Goal: Task Accomplishment & Management: Complete application form

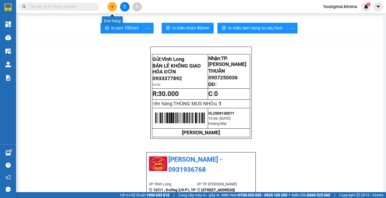
click at [109, 8] on button at bounding box center [112, 6] width 9 height 9
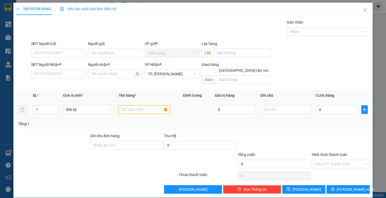
click at [131, 105] on input "text" at bounding box center [144, 109] width 51 height 9
type input "T"
click at [64, 74] on input "SĐT Người Nhận *" at bounding box center [58, 74] width 55 height 9
type input "0365481929"
click at [99, 75] on input "Người nhận *" at bounding box center [112, 74] width 43 height 6
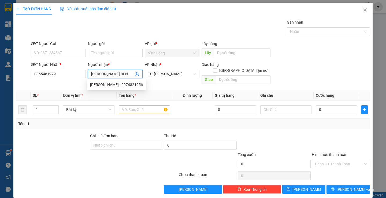
type input "[PERSON_NAME] DẸN"
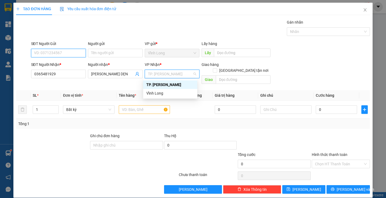
click at [61, 52] on input "SĐT Người Gửi" at bounding box center [58, 53] width 55 height 9
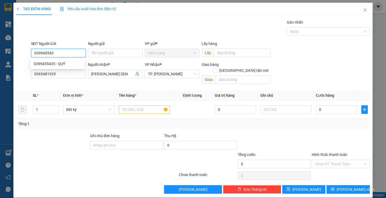
type input "0399455435"
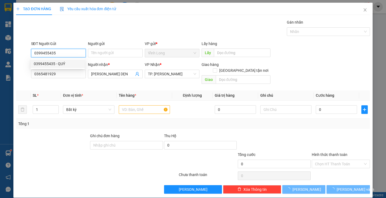
click at [62, 62] on div "0399455435 - QUÝ" at bounding box center [58, 64] width 48 height 6
type input "QUÝ"
type input "0399455435"
drag, startPoint x: 129, startPoint y: 29, endPoint x: 146, endPoint y: 71, distance: 45.5
click at [129, 29] on div "Gói vận chuyển * Tiêu chuẩn Gán nhãn Nhãn" at bounding box center [200, 28] width 341 height 19
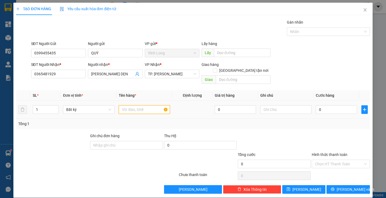
click at [147, 105] on input "text" at bounding box center [144, 109] width 51 height 9
type input "GÓI XANH BIỂN ( THÙNG MUS )"
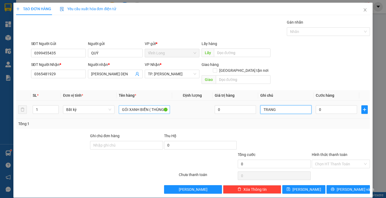
type input "TRANG"
type input "3"
type input "30"
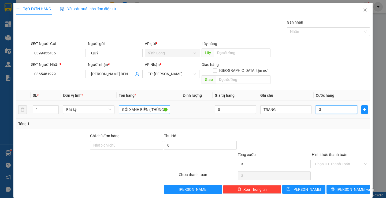
type input "30"
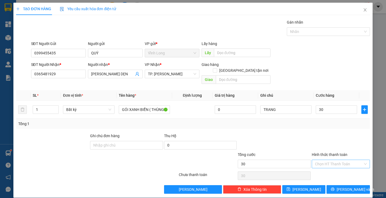
type input "30.000"
click at [322, 164] on div "Transit Pickup Surcharge Ids Transit Deliver Surcharge Ids Transit Deliver Surc…" at bounding box center [193, 106] width 354 height 175
click at [320, 171] on div "Tại văn phòng" at bounding box center [337, 169] width 51 height 6
type input "0"
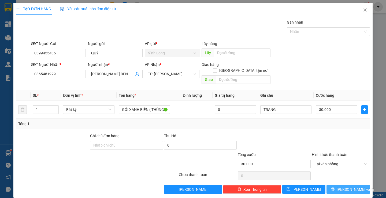
click at [347, 187] on span "[PERSON_NAME] và In" at bounding box center [356, 190] width 38 height 6
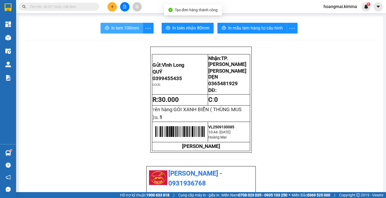
click at [122, 27] on span "In tem 100mm" at bounding box center [125, 28] width 28 height 7
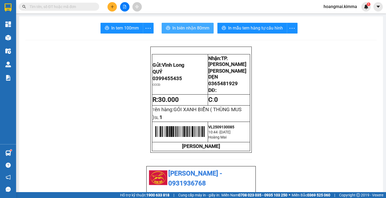
click at [203, 25] on span "In biên nhận 80mm" at bounding box center [191, 28] width 37 height 7
click at [109, 6] on button at bounding box center [112, 6] width 9 height 9
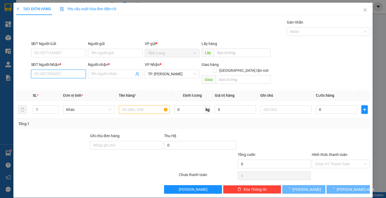
click at [75, 71] on input "SĐT Người Nhận *" at bounding box center [58, 74] width 55 height 9
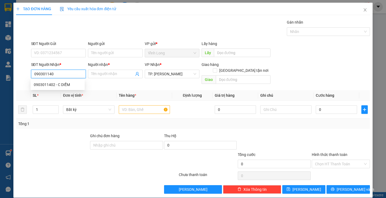
type input "0903011402"
click at [66, 85] on div "0903011402 - C DIỄM" at bounding box center [58, 85] width 48 height 6
type input "C DIỄM"
type input "0903011402"
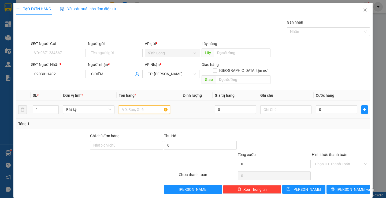
click at [148, 108] on input "text" at bounding box center [144, 109] width 51 height 9
click at [145, 108] on input "text" at bounding box center [144, 109] width 51 height 9
type input "THÙNG"
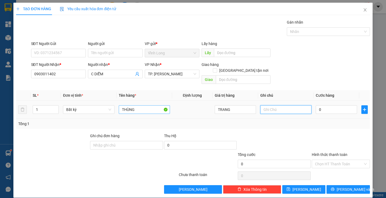
type input "0"
type input "TRANG"
type input "3"
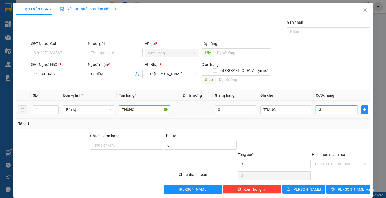
type input "30"
type input "30.000"
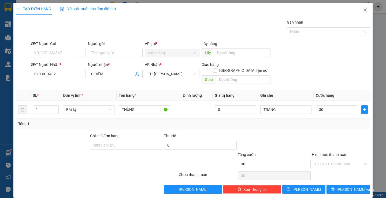
type input "30.000"
click at [87, 55] on div "SĐT Người Gửi VD: 0371234567 Người gửi Tên người gửi VP gửi * [PERSON_NAME] Lấy…" at bounding box center [200, 50] width 341 height 19
click at [96, 52] on input "Người gửi" at bounding box center [115, 53] width 55 height 9
type input "BÁ"
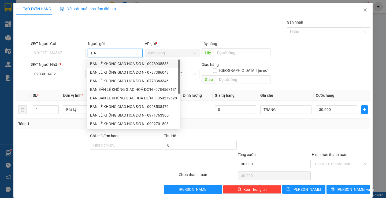
click at [103, 63] on div "BÁN LẺ KHÔNG GIAO HÓA ĐƠN - 0928935533" at bounding box center [133, 64] width 87 height 6
type input "0928935533"
type input "BÁN LẺ KHÔNG GIAO HÓA ĐƠN"
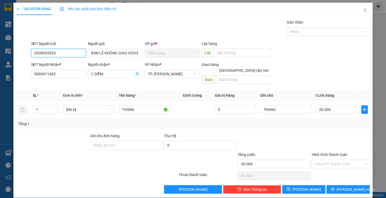
drag, startPoint x: 65, startPoint y: 53, endPoint x: 13, endPoint y: 56, distance: 52.6
click at [13, 56] on div "TẠO ĐƠN HÀNG Yêu cầu xuất hóa đơn điện tử Transit Pickup Surcharge Ids Transit …" at bounding box center [193, 99] width 386 height 198
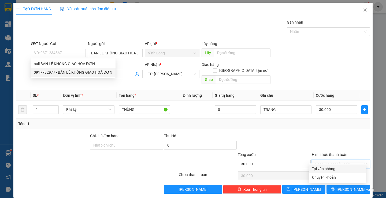
click at [324, 160] on input "Hình thức thanh toán" at bounding box center [339, 164] width 48 height 8
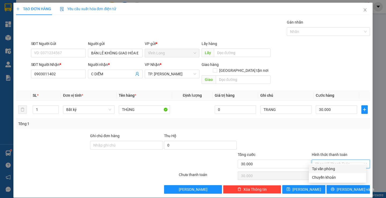
drag, startPoint x: 321, startPoint y: 167, endPoint x: 318, endPoint y: 168, distance: 3.0
click at [321, 168] on div "Tại văn phòng" at bounding box center [337, 169] width 51 height 6
type input "0"
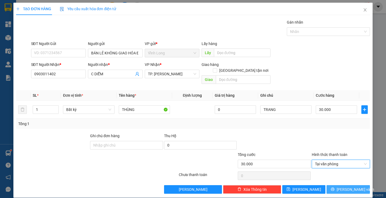
click at [339, 185] on button "[PERSON_NAME] và In" at bounding box center [348, 189] width 43 height 9
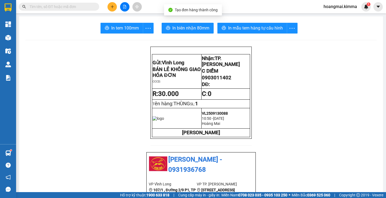
drag, startPoint x: 122, startPoint y: 23, endPoint x: 124, endPoint y: 28, distance: 5.9
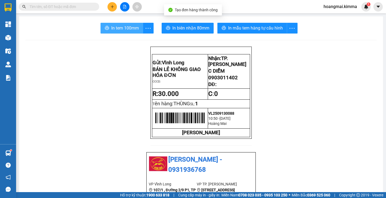
click at [130, 29] on span "In tem 100mm" at bounding box center [125, 28] width 28 height 7
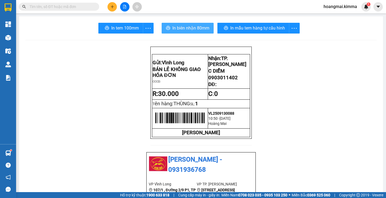
click at [179, 27] on span "In biên nhận 80mm" at bounding box center [191, 28] width 37 height 7
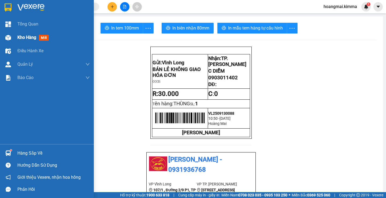
click at [34, 38] on span "Kho hàng" at bounding box center [26, 37] width 19 height 5
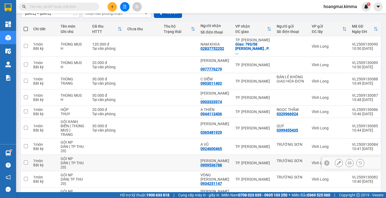
scroll to position [70, 0]
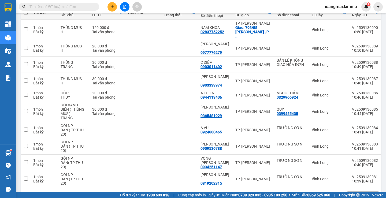
click at [356, 193] on div "10 / trang" at bounding box center [359, 195] width 17 height 5
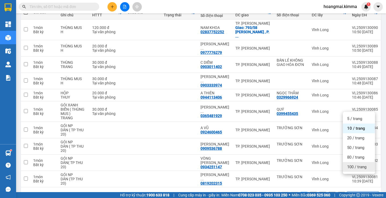
click at [352, 167] on span "100 / trang" at bounding box center [356, 166] width 19 height 5
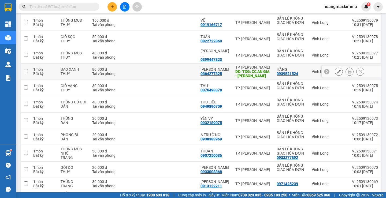
scroll to position [274, 0]
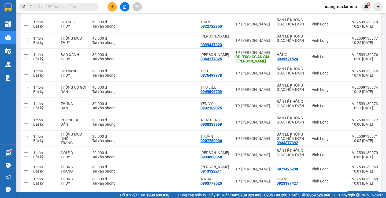
click at [112, 7] on icon "plus" at bounding box center [112, 6] width 3 height 0
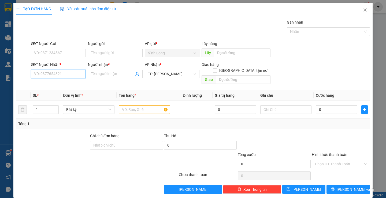
drag, startPoint x: 54, startPoint y: 76, endPoint x: 50, endPoint y: 64, distance: 12.3
click at [51, 67] on div "SĐT Người Nhận * VD: 0377654321" at bounding box center [58, 71] width 55 height 19
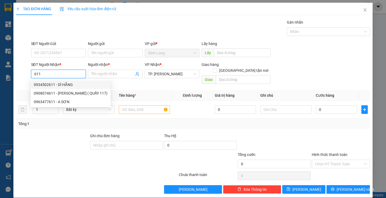
drag, startPoint x: 48, startPoint y: 85, endPoint x: 52, endPoint y: 83, distance: 4.8
click at [49, 83] on div "0934502611 - DÌ HẰNG" at bounding box center [71, 85] width 74 height 6
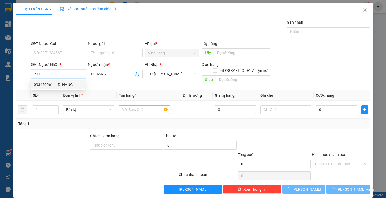
type input "0934502611"
type input "DÌ HẰNG"
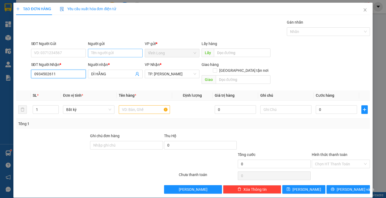
type input "0934502611"
drag, startPoint x: 111, startPoint y: 56, endPoint x: 108, endPoint y: 53, distance: 4.2
click at [110, 55] on input "Người gửi" at bounding box center [115, 53] width 55 height 9
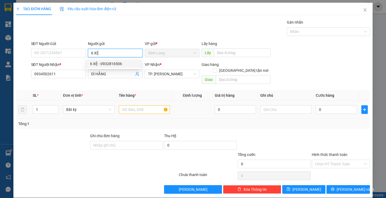
type input "6 XỆ"
click at [134, 106] on input "text" at bounding box center [144, 109] width 51 height 9
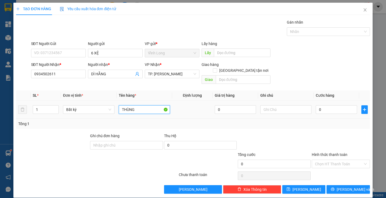
type input "THÙNG"
type input "TRANG"
type input "8"
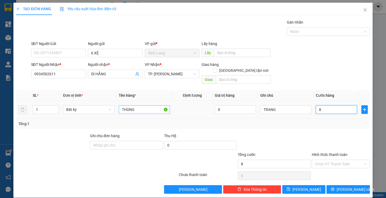
type input "80"
click at [336, 162] on div "Chọn HT Thanh Toán" at bounding box center [341, 164] width 58 height 9
type input "80.000"
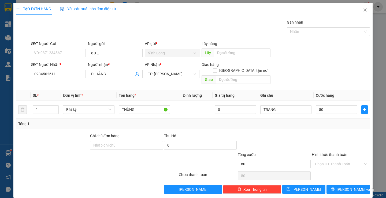
type input "80.000"
click at [334, 170] on div "Tại văn phòng" at bounding box center [337, 169] width 51 height 6
type input "0"
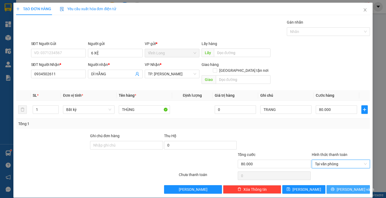
click at [339, 185] on button "[PERSON_NAME] và In" at bounding box center [348, 189] width 43 height 9
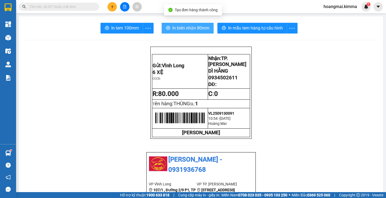
drag, startPoint x: 197, startPoint y: 29, endPoint x: 200, endPoint y: 32, distance: 3.6
click at [196, 29] on span "In biên nhận 80mm" at bounding box center [191, 28] width 37 height 7
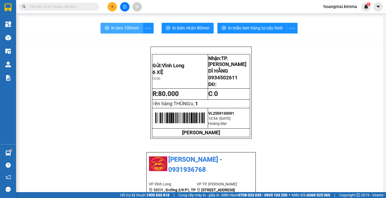
drag, startPoint x: 125, startPoint y: 26, endPoint x: 190, endPoint y: 60, distance: 73.1
click at [126, 26] on span "In tem 100mm" at bounding box center [125, 28] width 28 height 7
click at [111, 6] on icon "plus" at bounding box center [113, 7] width 4 height 4
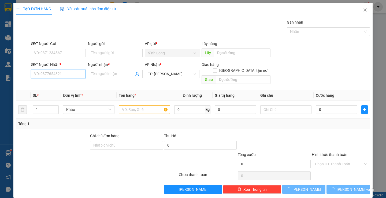
click at [56, 75] on input "SĐT Người Nhận *" at bounding box center [58, 74] width 55 height 9
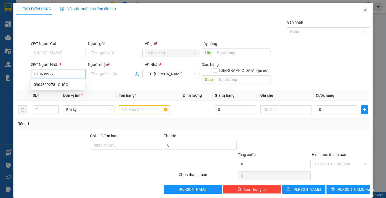
type input "0904399278"
click at [62, 76] on input "0904399278" at bounding box center [58, 74] width 55 height 9
click at [61, 83] on div "0904399278 - QUỐC" at bounding box center [58, 85] width 48 height 6
type input "QUỐC"
type input "0904399278"
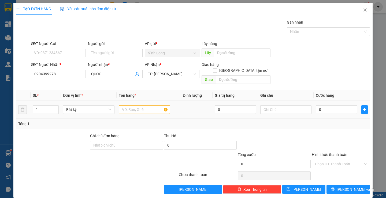
type input "2"
click at [55, 107] on span "up" at bounding box center [55, 108] width 3 height 3
drag, startPoint x: 119, startPoint y: 106, endPoint x: 120, endPoint y: 104, distance: 2.9
click at [121, 106] on input "text" at bounding box center [144, 109] width 51 height 9
type input "2 THÙNG"
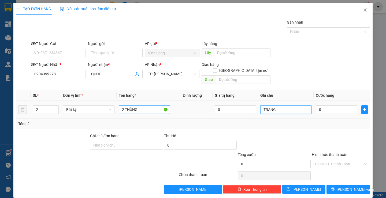
type input "TRANG"
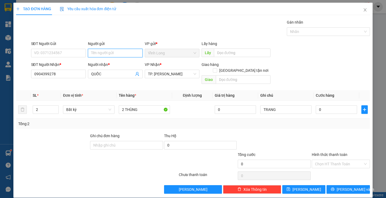
click at [102, 54] on input "Người gửi" at bounding box center [115, 53] width 55 height 9
type input "BÁ"
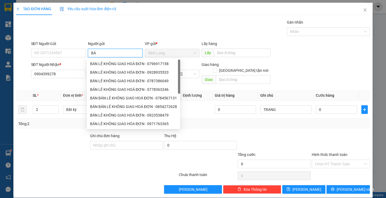
click at [105, 65] on div "BÁN LẺ KHÔNG GIAO HOÁ ĐƠN - 0796917158" at bounding box center [133, 64] width 87 height 6
type input "0796917158"
type input "BÁN LẺ KHÔNG GIAO HOÁ ĐƠN"
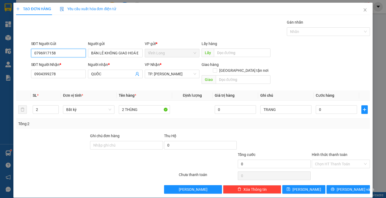
drag, startPoint x: 40, startPoint y: 54, endPoint x: 4, endPoint y: 55, distance: 35.7
click at [0, 55] on div "TẠO ĐƠN HÀNG Yêu cầu xuất hóa đơn điện tử Transit Pickup Surcharge Ids Transit …" at bounding box center [193, 99] width 386 height 198
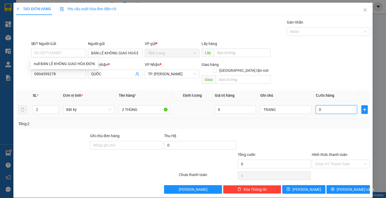
click at [326, 105] on input "0" at bounding box center [336, 109] width 41 height 9
type input "9"
type input "90"
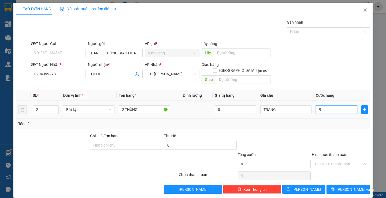
type input "90"
type input "90.000"
click at [342, 160] on input "Hình thức thanh toán" at bounding box center [339, 164] width 48 height 8
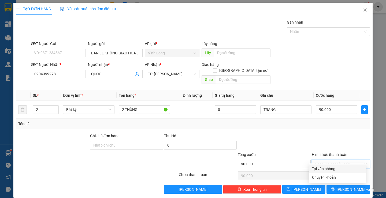
click at [337, 168] on div "Tại văn phòng" at bounding box center [337, 169] width 51 height 6
type input "0"
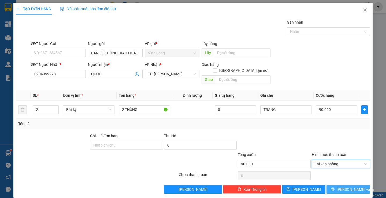
click at [344, 187] on span "[PERSON_NAME] và In" at bounding box center [356, 190] width 38 height 6
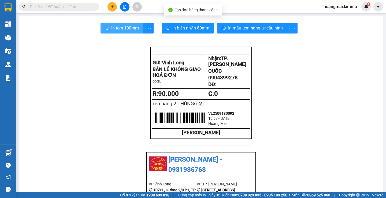
click at [117, 26] on span "In tem 100mm" at bounding box center [125, 28] width 28 height 7
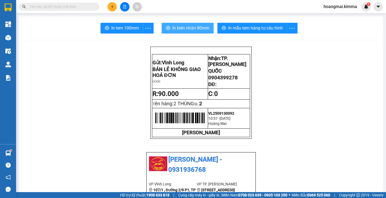
click at [189, 27] on span "In biên nhận 80mm" at bounding box center [191, 28] width 37 height 7
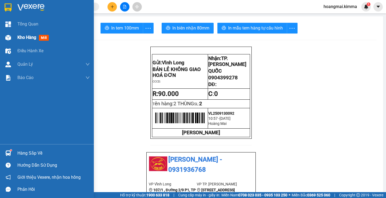
drag, startPoint x: 31, startPoint y: 36, endPoint x: 30, endPoint y: 112, distance: 75.1
click at [31, 36] on span "Kho hàng" at bounding box center [26, 37] width 19 height 5
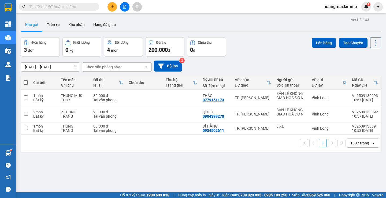
click at [125, 5] on icon "file-add" at bounding box center [124, 7] width 3 height 4
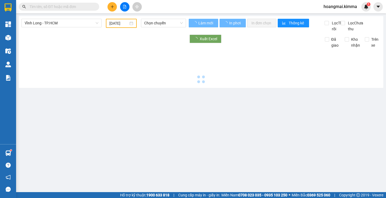
type input "[DATE]"
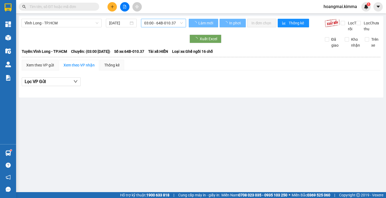
click at [153, 24] on span "03:00 - 64B-010.37" at bounding box center [163, 23] width 39 height 8
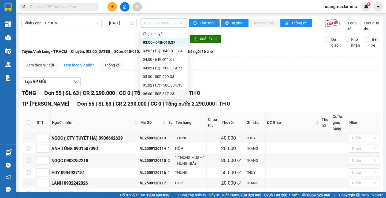
click at [159, 92] on div "06:00 - 50E-317.23" at bounding box center [164, 94] width 42 height 6
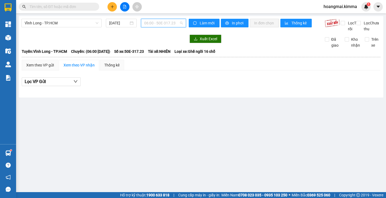
click at [158, 22] on span "06:00 - 50E-317.23" at bounding box center [163, 23] width 39 height 8
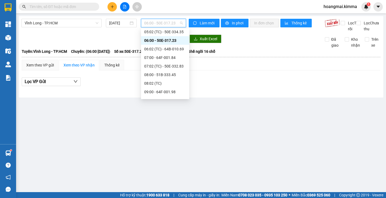
scroll to position [54, 0]
click at [162, 49] on div "06:02 (TC) - 64B-010.69" at bounding box center [165, 49] width 42 height 6
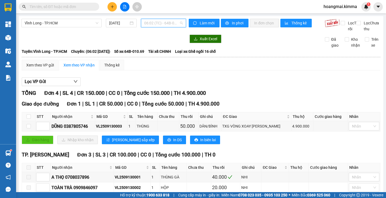
drag, startPoint x: 162, startPoint y: 21, endPoint x: 166, endPoint y: 52, distance: 31.7
click at [162, 23] on span "06:02 (TC) - 64B-010.69" at bounding box center [163, 23] width 39 height 8
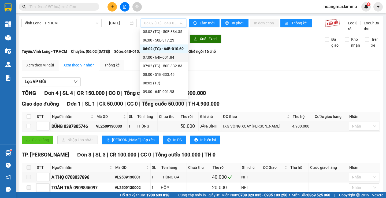
click at [168, 56] on div "07:00 - 64F-001.84" at bounding box center [164, 57] width 42 height 6
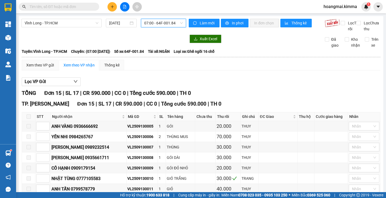
click at [158, 24] on span "07:00 - 64F-001.84" at bounding box center [163, 23] width 39 height 8
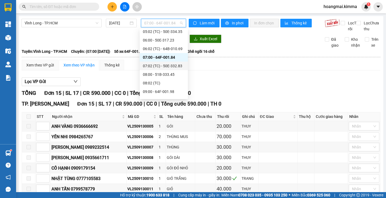
click at [158, 66] on div "07:02 (TC) - 50E-332.83" at bounding box center [164, 66] width 42 height 6
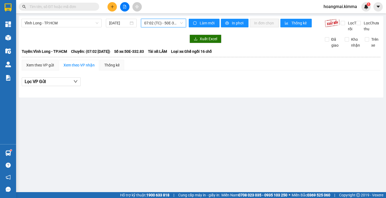
click at [157, 26] on span "07:02 (TC) - 50E-332.83" at bounding box center [163, 23] width 39 height 8
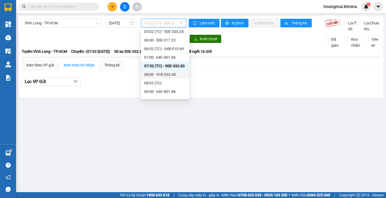
click at [154, 72] on div "08:00 - 51B-333.45" at bounding box center [165, 75] width 42 height 6
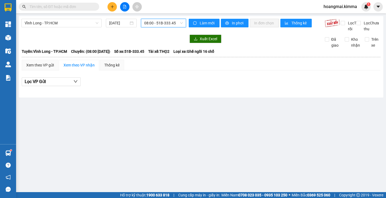
drag, startPoint x: 158, startPoint y: 25, endPoint x: 159, endPoint y: 29, distance: 4.6
click at [159, 27] on div "08:00 - 51B-333.45" at bounding box center [163, 23] width 45 height 9
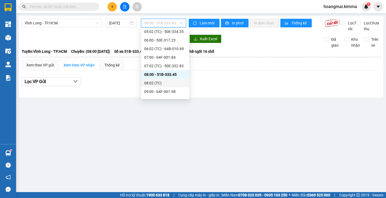
click at [160, 82] on div "08:02 (TC)" at bounding box center [165, 83] width 42 height 6
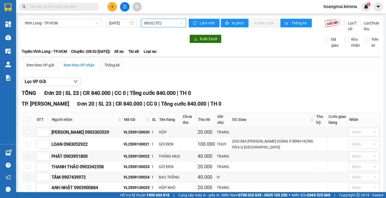
click at [157, 21] on span "08:02 (TC)" at bounding box center [163, 23] width 39 height 8
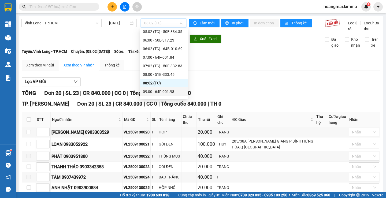
click at [160, 89] on div "09:00 - 64F-001.98" at bounding box center [164, 92] width 42 height 6
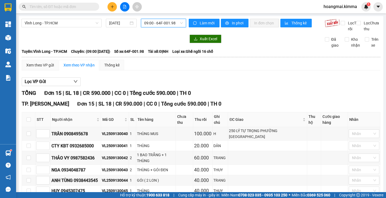
click at [167, 23] on span "09:00 - 64F-001.98" at bounding box center [163, 23] width 39 height 8
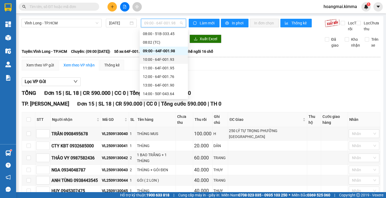
scroll to position [107, 0]
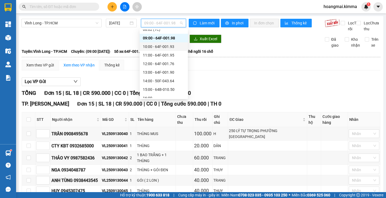
click at [161, 46] on div "10:00 - 64F-001.93" at bounding box center [164, 47] width 42 height 6
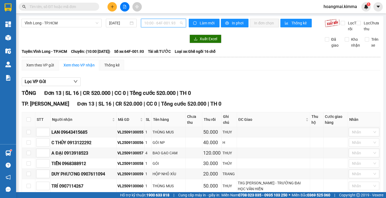
drag, startPoint x: 149, startPoint y: 21, endPoint x: 151, endPoint y: 34, distance: 12.6
click at [149, 21] on span "10:00 - 64F-001.93" at bounding box center [163, 23] width 39 height 8
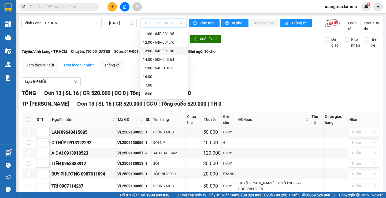
scroll to position [75, 0]
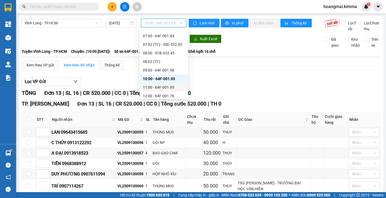
click at [160, 86] on div "11:00 - 64F-001.95" at bounding box center [164, 88] width 42 height 6
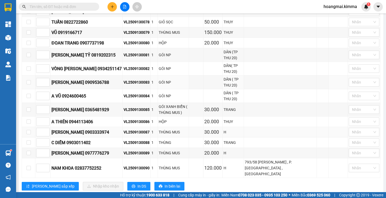
scroll to position [269, 0]
